Goal: Information Seeking & Learning: Learn about a topic

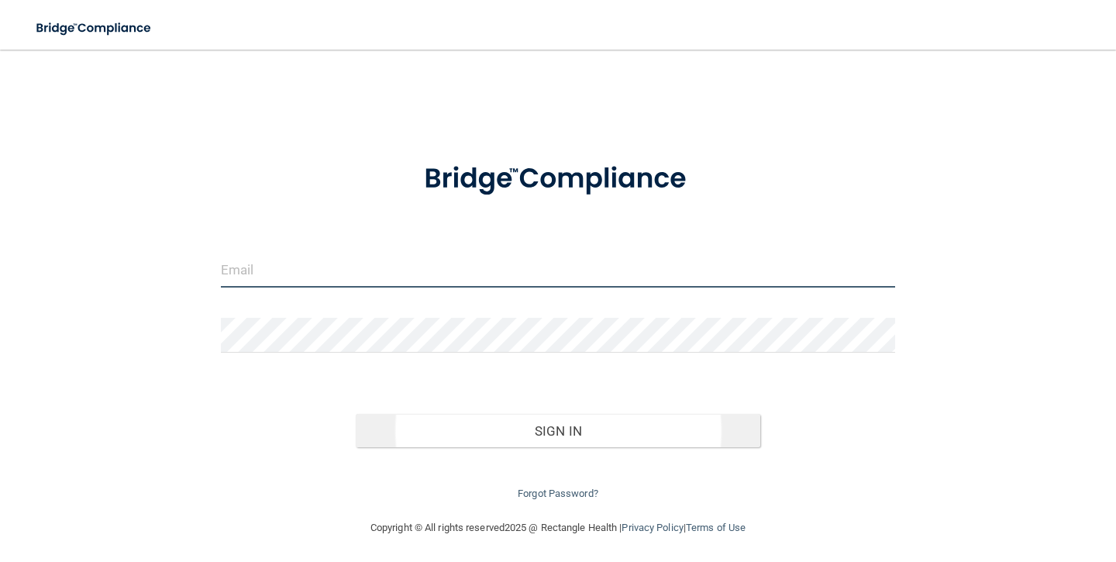
type input "[EMAIL_ADDRESS][PERSON_NAME][DOMAIN_NAME]"
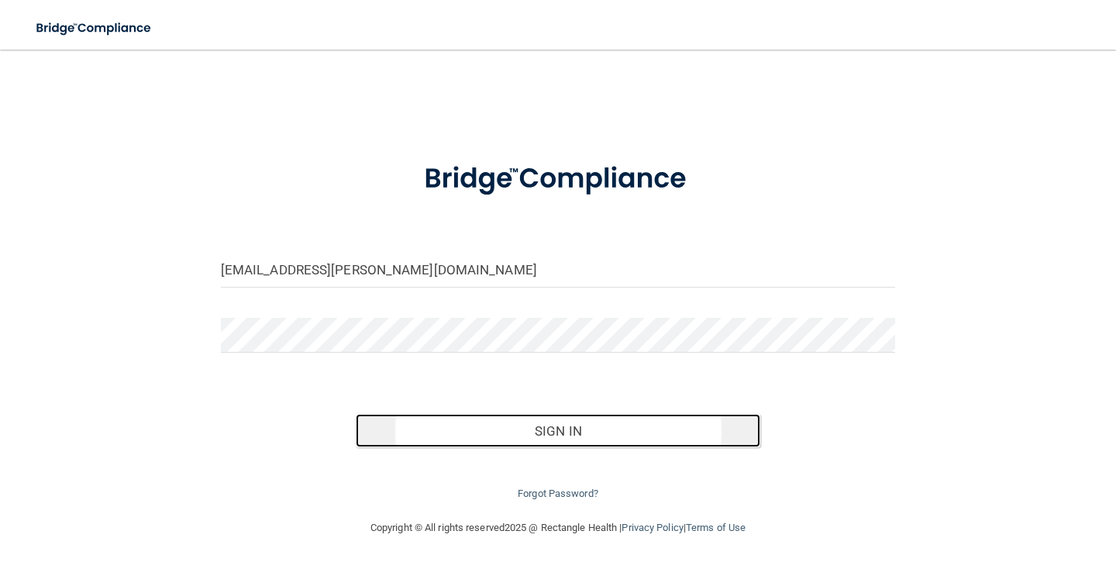
click at [536, 420] on button "Sign In" at bounding box center [558, 431] width 405 height 34
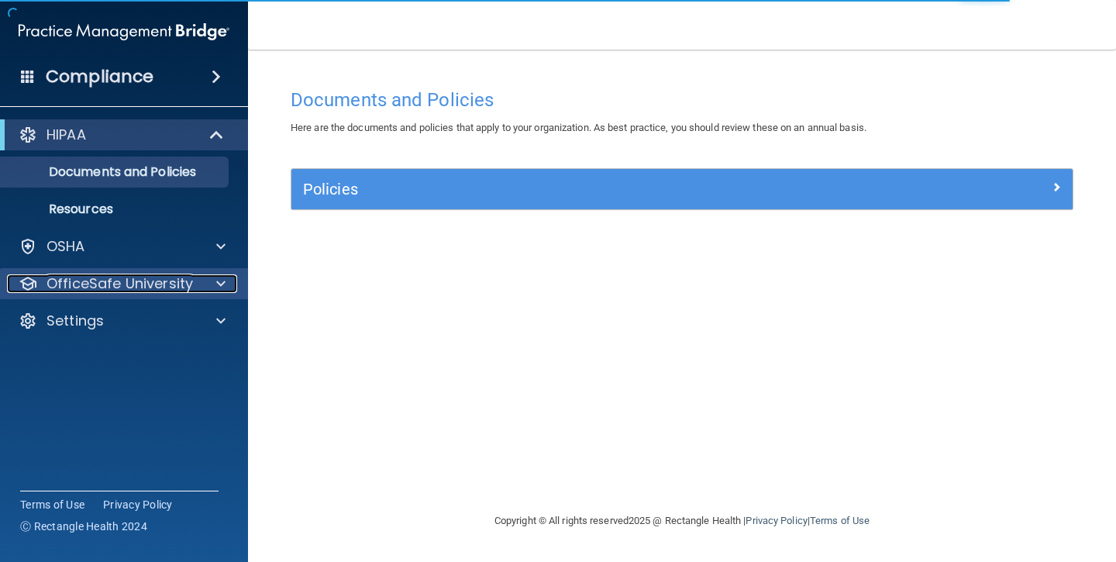
click at [135, 281] on p "OfficeSafe University" at bounding box center [120, 283] width 146 height 19
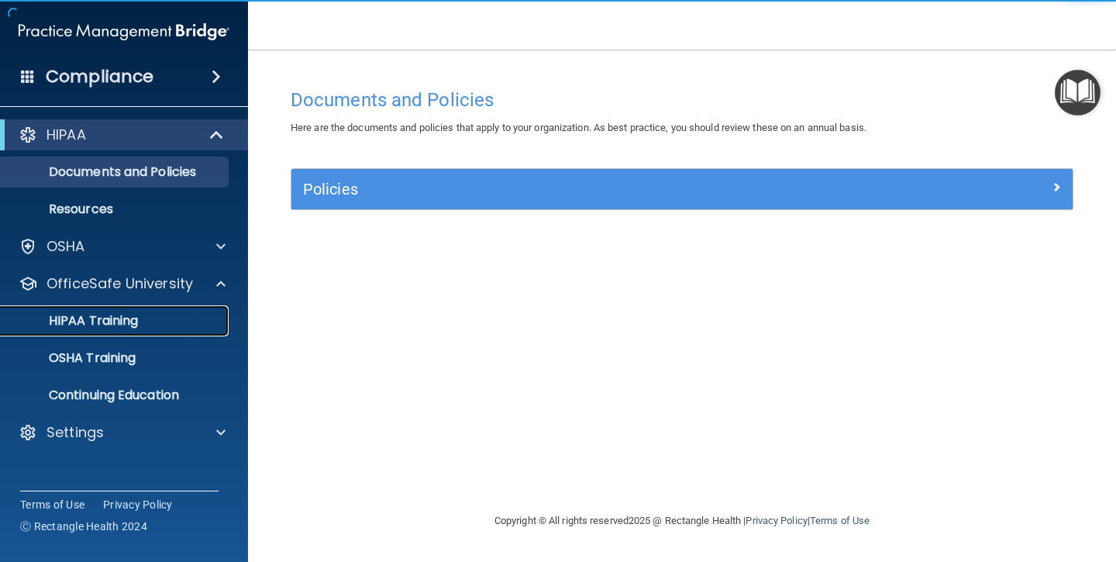
click at [106, 321] on p "HIPAA Training" at bounding box center [74, 321] width 128 height 16
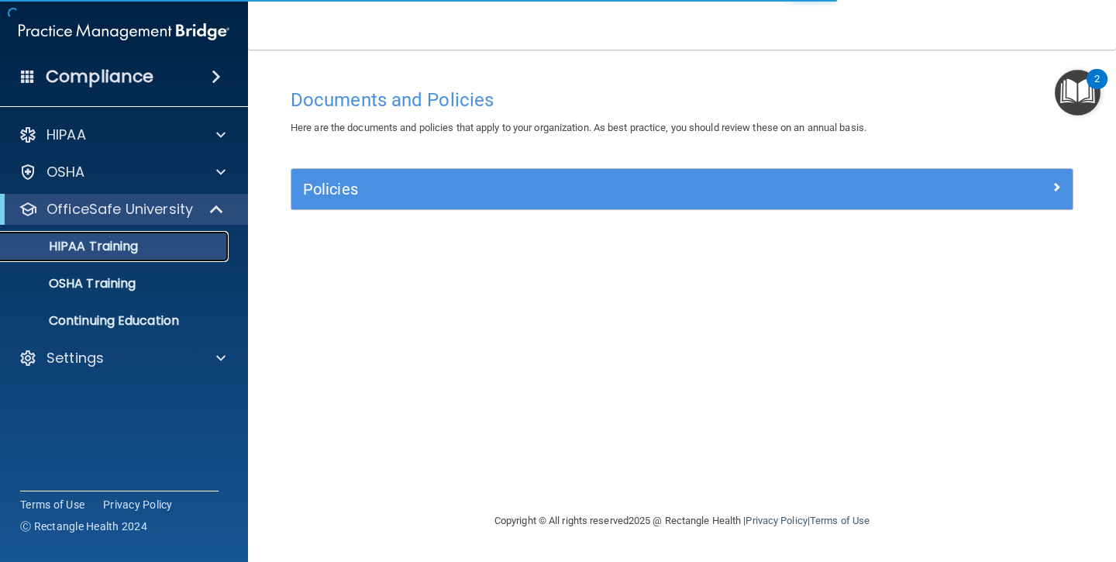
click at [164, 246] on div "HIPAA Training" at bounding box center [116, 247] width 212 height 16
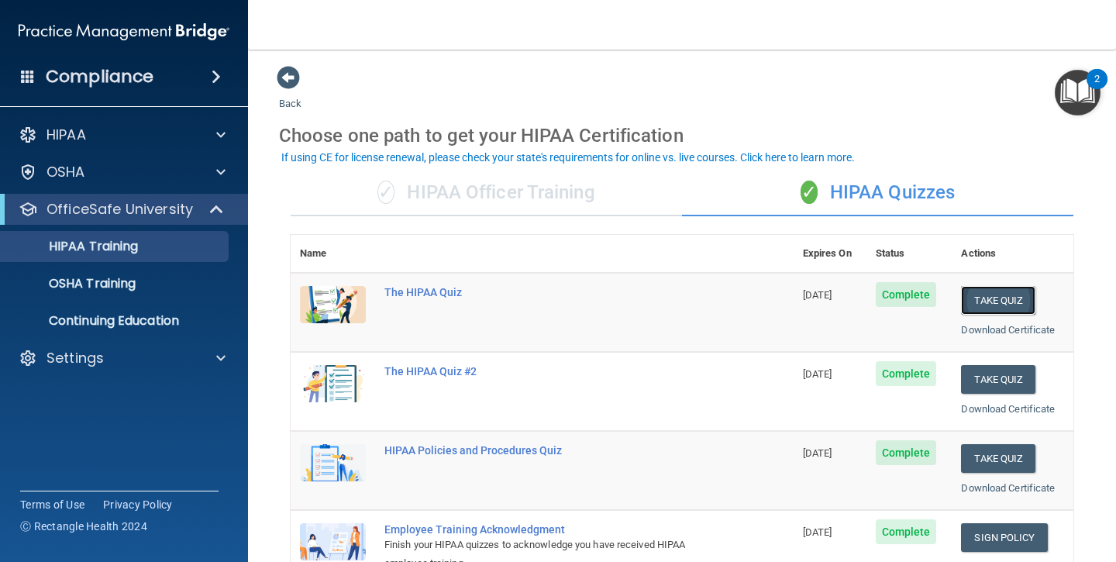
click at [987, 300] on button "Take Quiz" at bounding box center [998, 300] width 74 height 29
